Goal: Find specific page/section: Find specific page/section

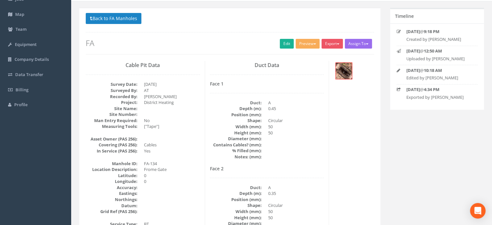
scroll to position [32, 0]
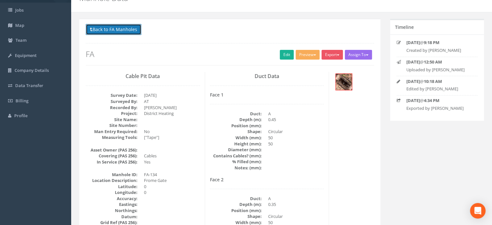
click at [128, 29] on button "Back to FA Manholes" at bounding box center [114, 29] width 56 height 11
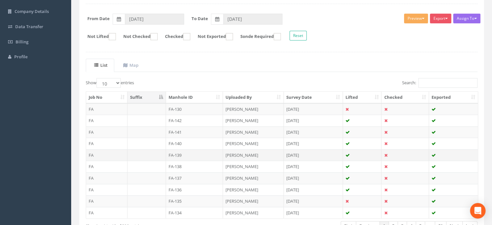
scroll to position [129, 0]
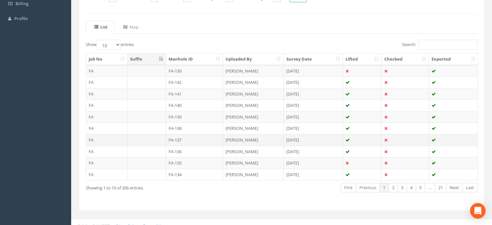
click at [177, 138] on td "FA-137" at bounding box center [194, 140] width 57 height 12
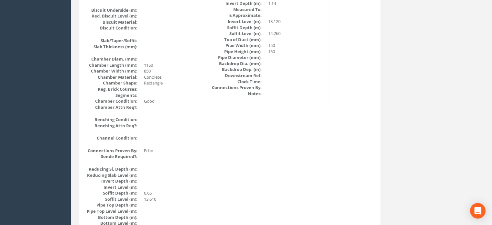
scroll to position [582, 0]
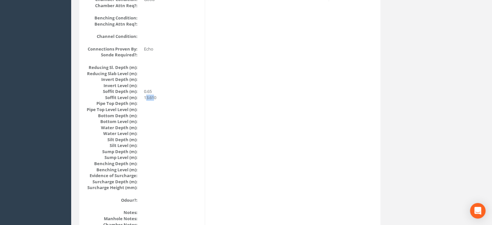
drag, startPoint x: 145, startPoint y: 98, endPoint x: 155, endPoint y: 97, distance: 10.1
click at [155, 97] on dd "13.610" at bounding box center [172, 97] width 56 height 6
drag, startPoint x: 144, startPoint y: 98, endPoint x: 157, endPoint y: 99, distance: 12.6
click at [157, 99] on dd "13.610" at bounding box center [172, 97] width 56 height 6
copy dd "13.610"
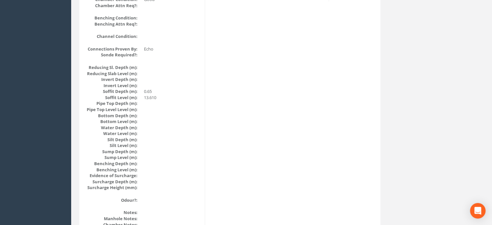
click at [164, 107] on dd at bounding box center [172, 109] width 56 height 6
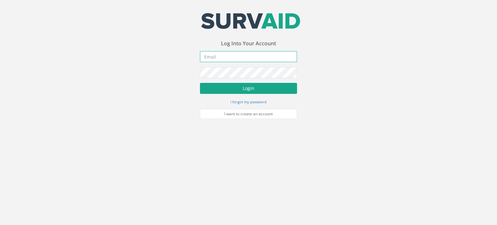
type input "[PERSON_NAME][EMAIL_ADDRESS][DOMAIN_NAME]"
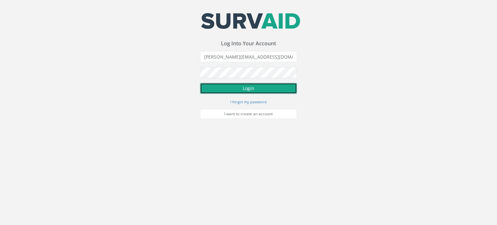
click at [244, 88] on button "Login" at bounding box center [248, 88] width 97 height 11
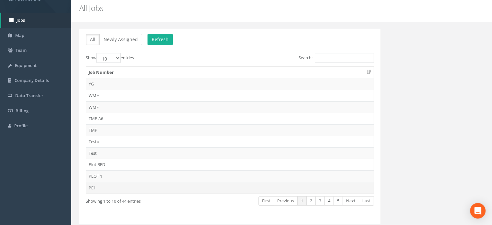
scroll to position [32, 0]
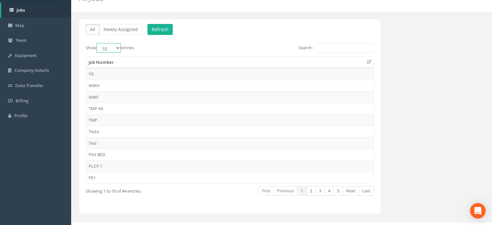
click at [116, 48] on select "10 25 50 100" at bounding box center [108, 48] width 24 height 10
select select "50"
click at [97, 43] on select "10 25 50 100" at bounding box center [108, 48] width 24 height 10
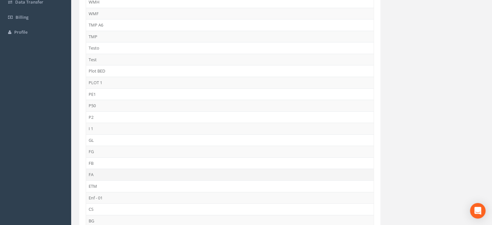
scroll to position [129, 0]
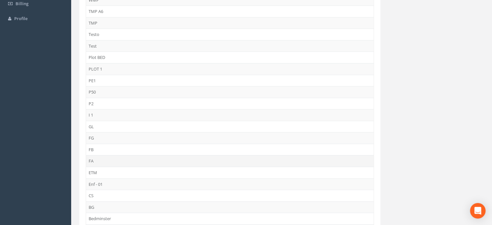
click at [96, 157] on td "FA" at bounding box center [230, 161] width 288 height 12
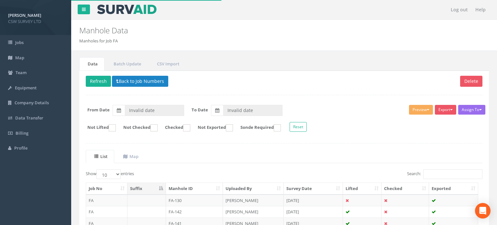
type input "[DATE]"
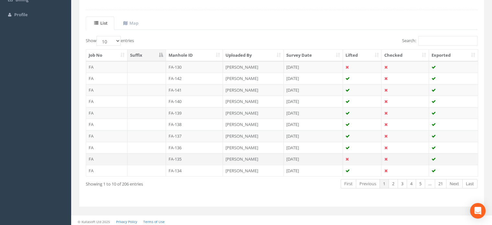
scroll to position [134, 0]
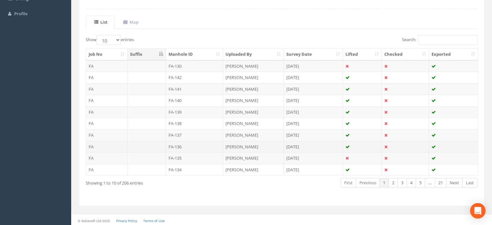
click at [184, 145] on td "FA-136" at bounding box center [194, 147] width 57 height 12
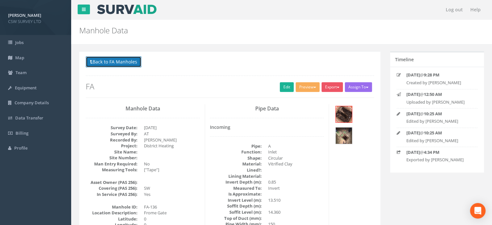
click at [138, 61] on button "Back to FA Manholes" at bounding box center [114, 61] width 56 height 11
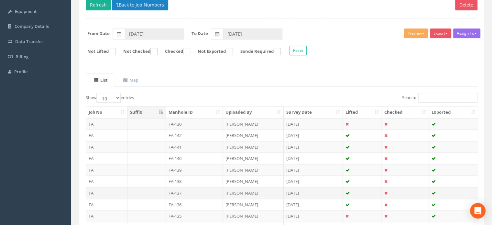
scroll to position [129, 0]
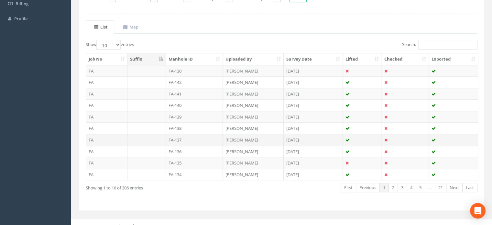
click at [172, 137] on td "FA-137" at bounding box center [194, 140] width 57 height 12
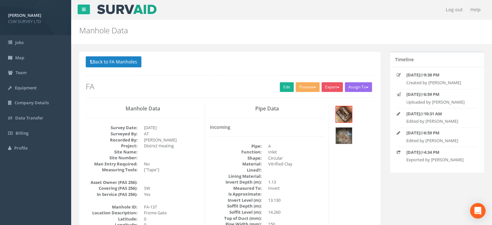
scroll to position [32, 0]
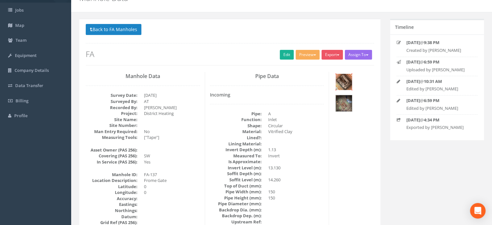
click at [349, 83] on img at bounding box center [344, 82] width 16 height 16
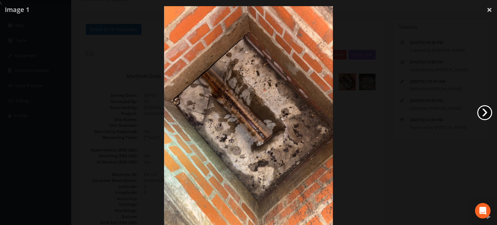
click at [485, 111] on link "›" at bounding box center [484, 112] width 15 height 15
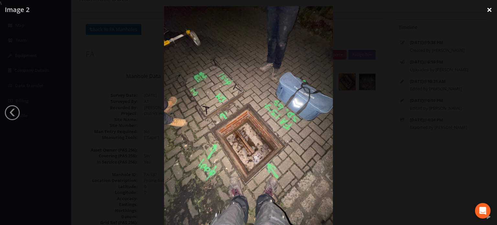
click at [491, 10] on link "×" at bounding box center [489, 9] width 15 height 19
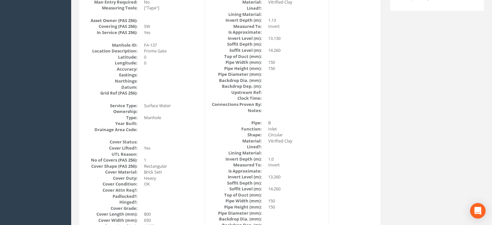
scroll to position [0, 0]
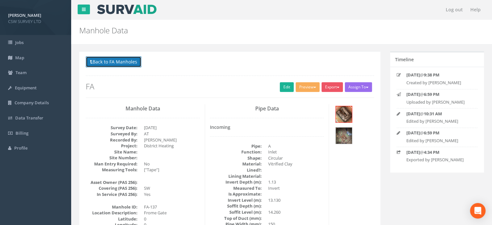
click at [115, 60] on button "Back to FA Manholes" at bounding box center [114, 61] width 56 height 11
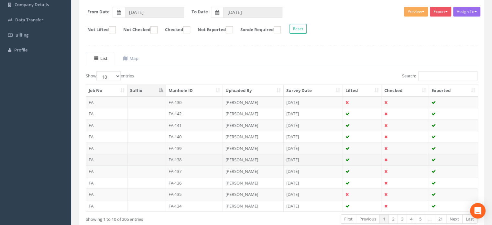
scroll to position [129, 0]
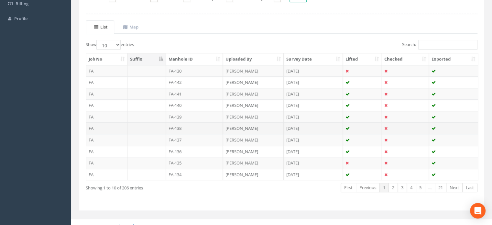
click at [179, 127] on td "FA-138" at bounding box center [194, 128] width 57 height 12
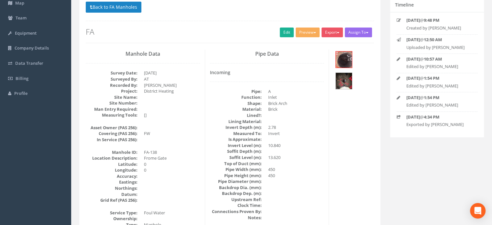
scroll to position [65, 0]
